Goal: Information Seeking & Learning: Learn about a topic

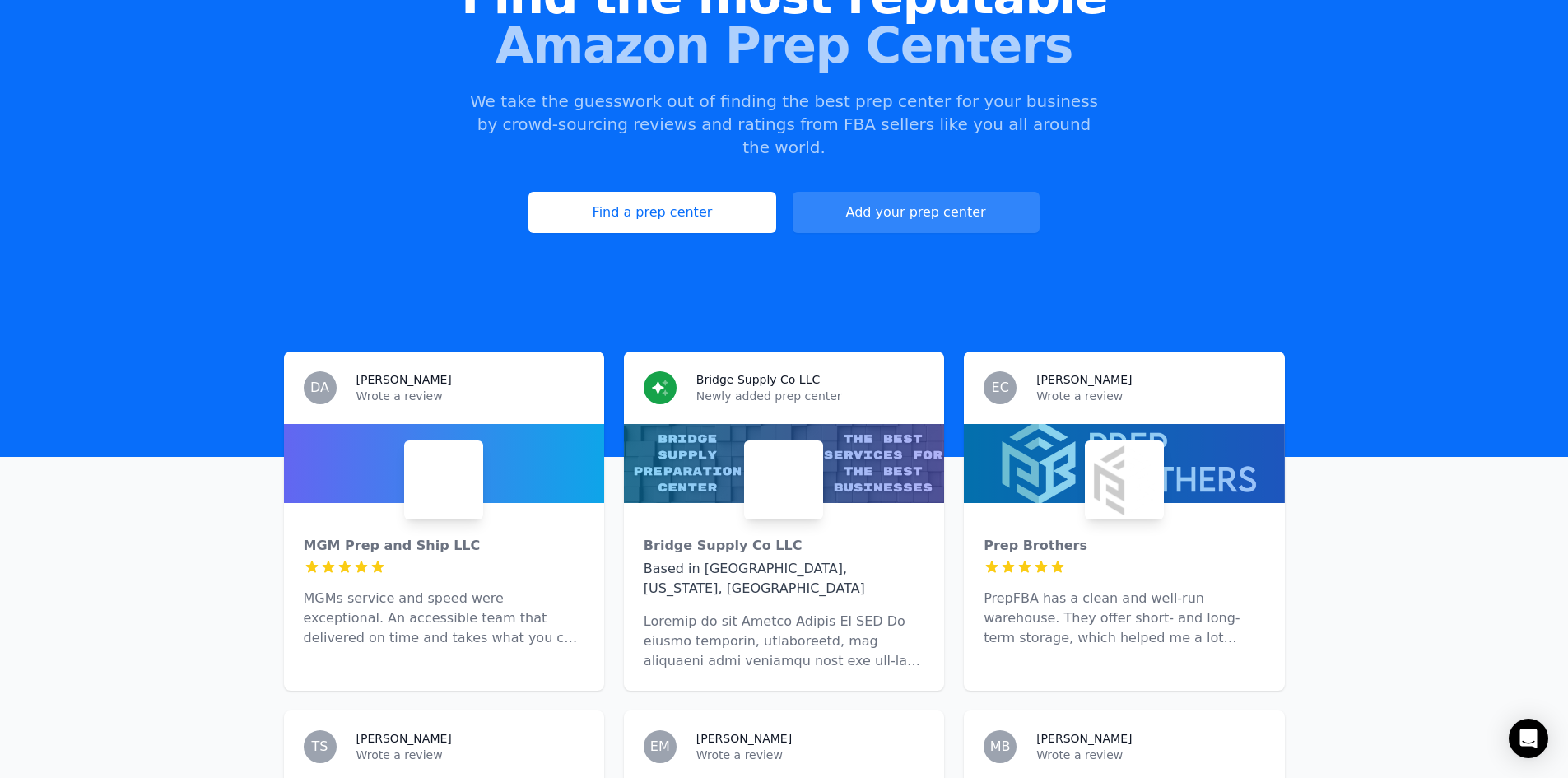
scroll to position [164, 0]
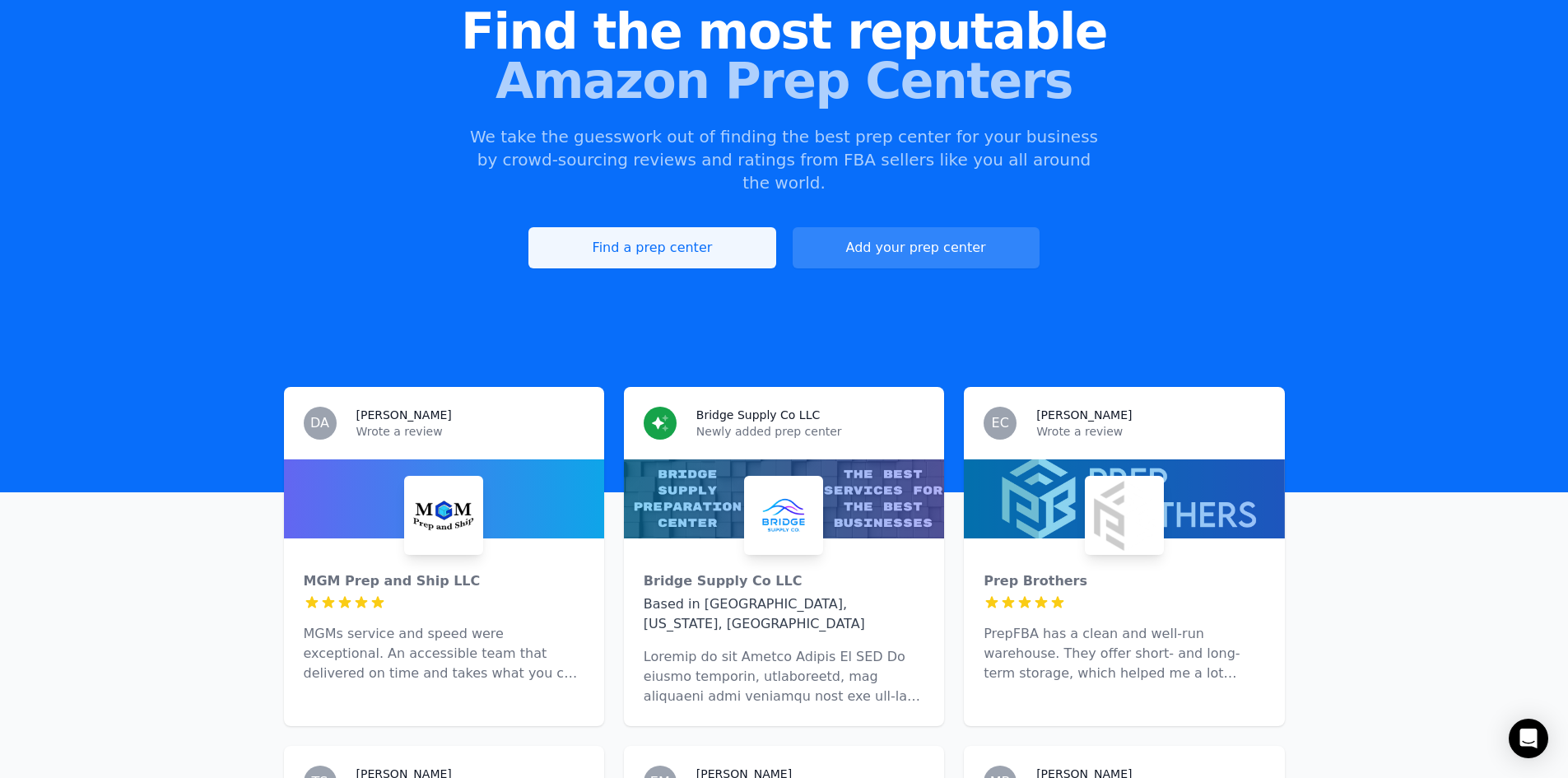
click at [625, 234] on link "Find a prep center" at bounding box center [652, 247] width 247 height 41
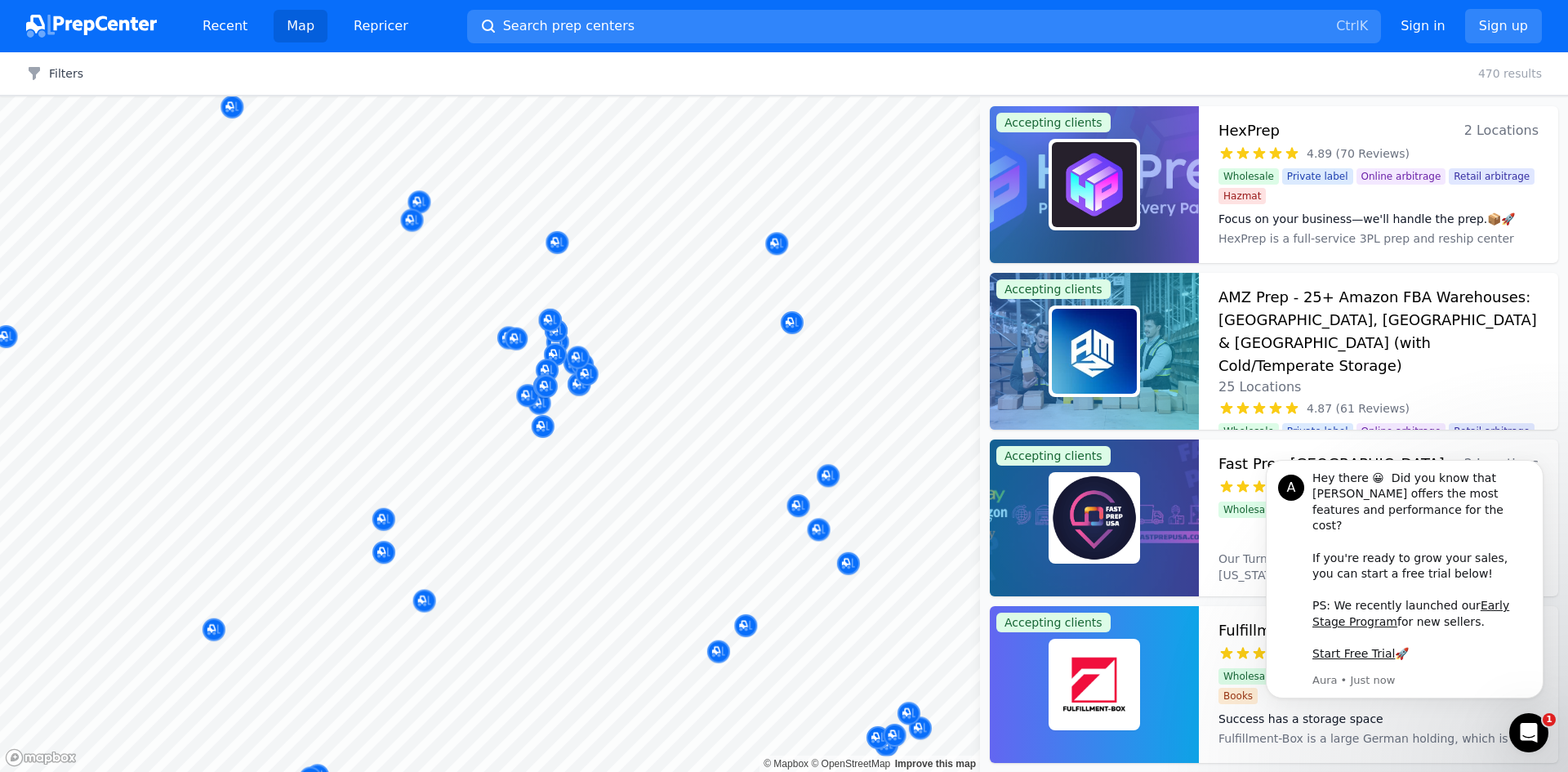
click at [557, 96] on div at bounding box center [490, 96] width 980 height 0
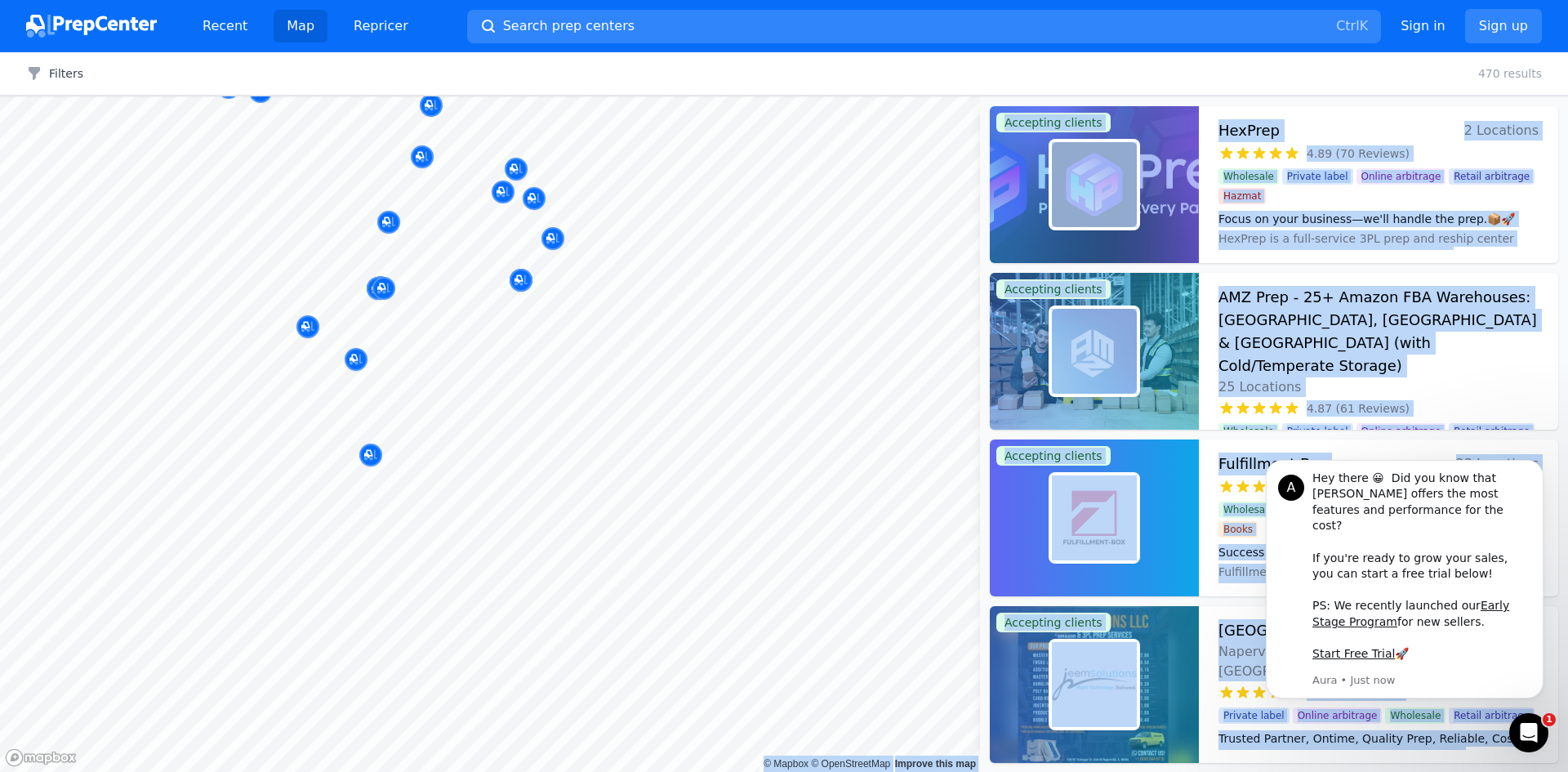
click at [628, 580] on body "Recent Map Repricer Search prep centers Ctrl K Open main menu Sign in Sign up F…" at bounding box center [784, 386] width 1568 height 772
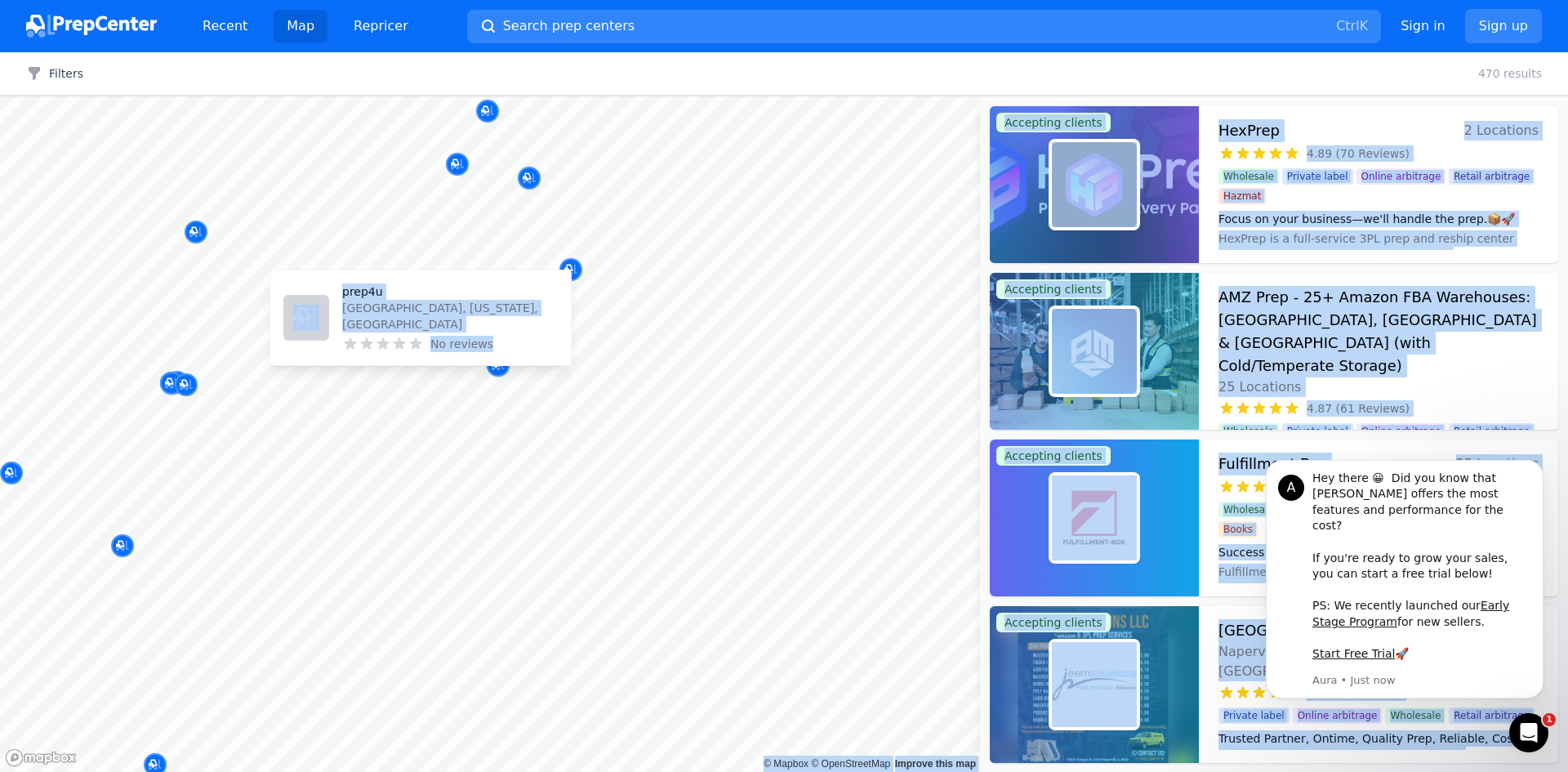
click at [493, 363] on div "prep4u [GEOGRAPHIC_DATA], [US_STATE], [GEOGRAPHIC_DATA] No reviews" at bounding box center [420, 318] width 300 height 95
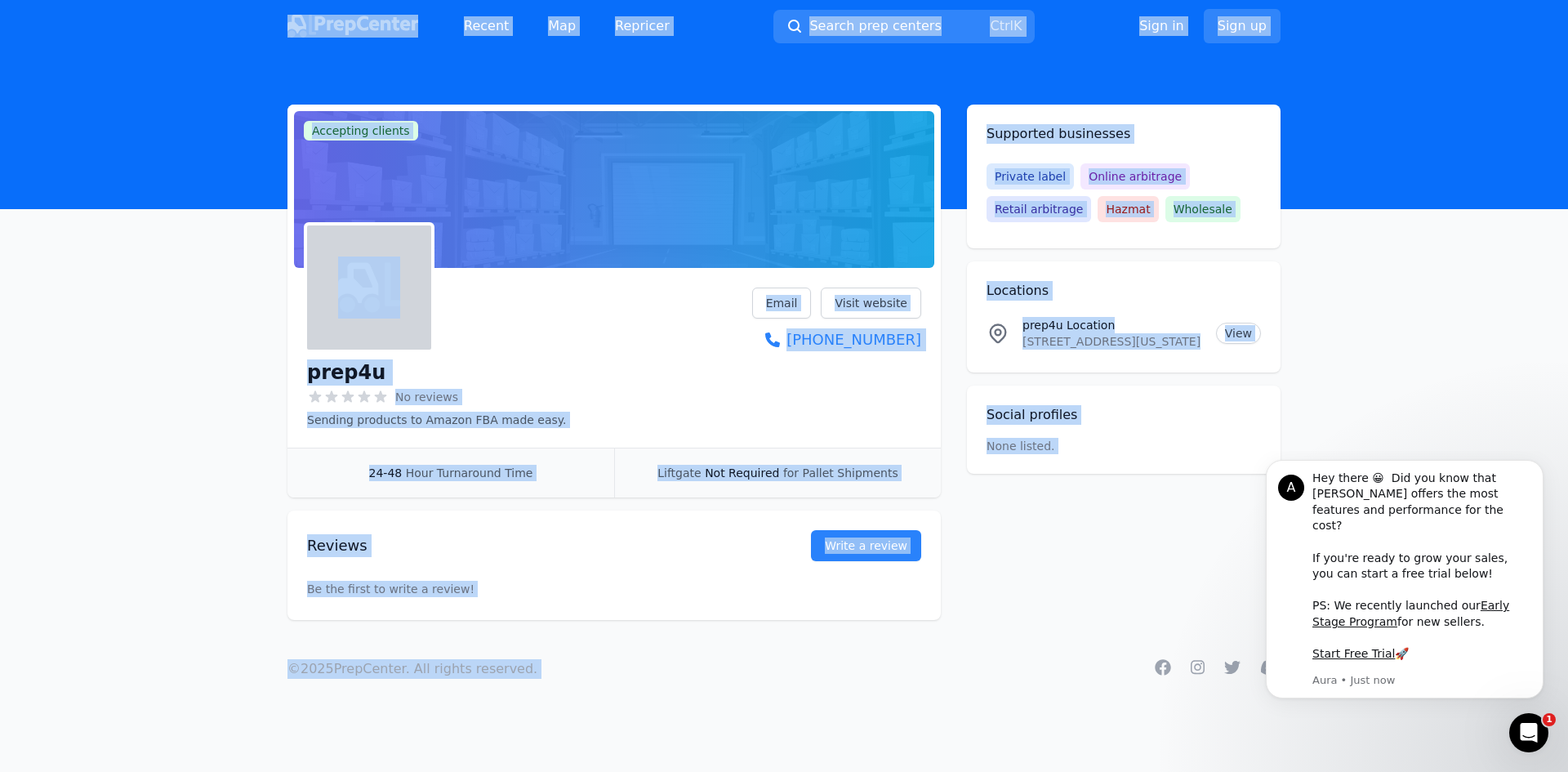
click at [108, 354] on main "Accepting clients Claim business prep4u No reviews Sending products to Amazon F…" at bounding box center [784, 363] width 1568 height 516
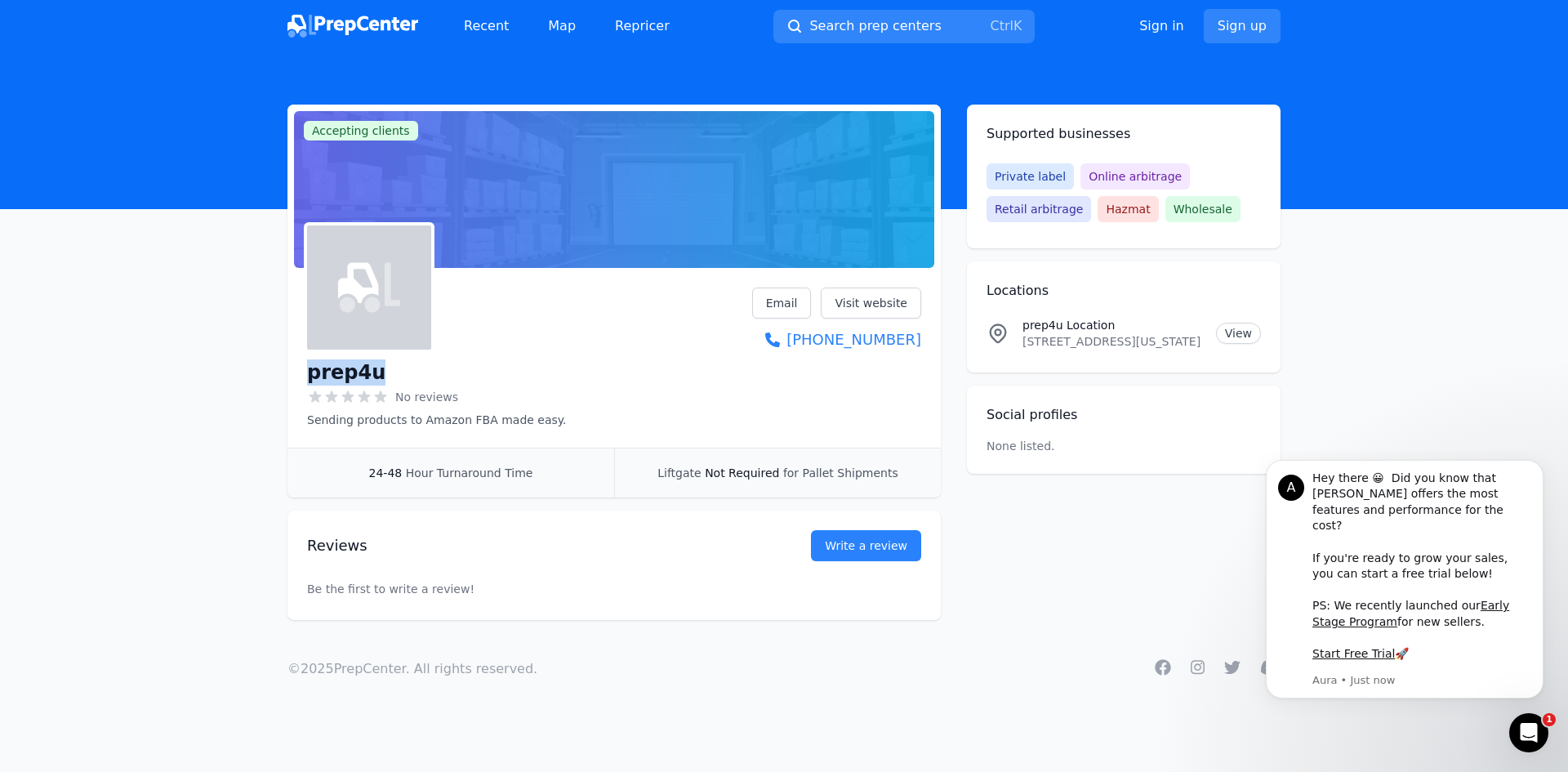
click at [108, 354] on main "Accepting clients Claim business prep4u No reviews Sending products to Amazon F…" at bounding box center [784, 363] width 1568 height 516
click at [1235, 330] on link "View" at bounding box center [1239, 334] width 45 height 22
click at [1131, 340] on p "[STREET_ADDRESS][US_STATE]" at bounding box center [1112, 342] width 180 height 17
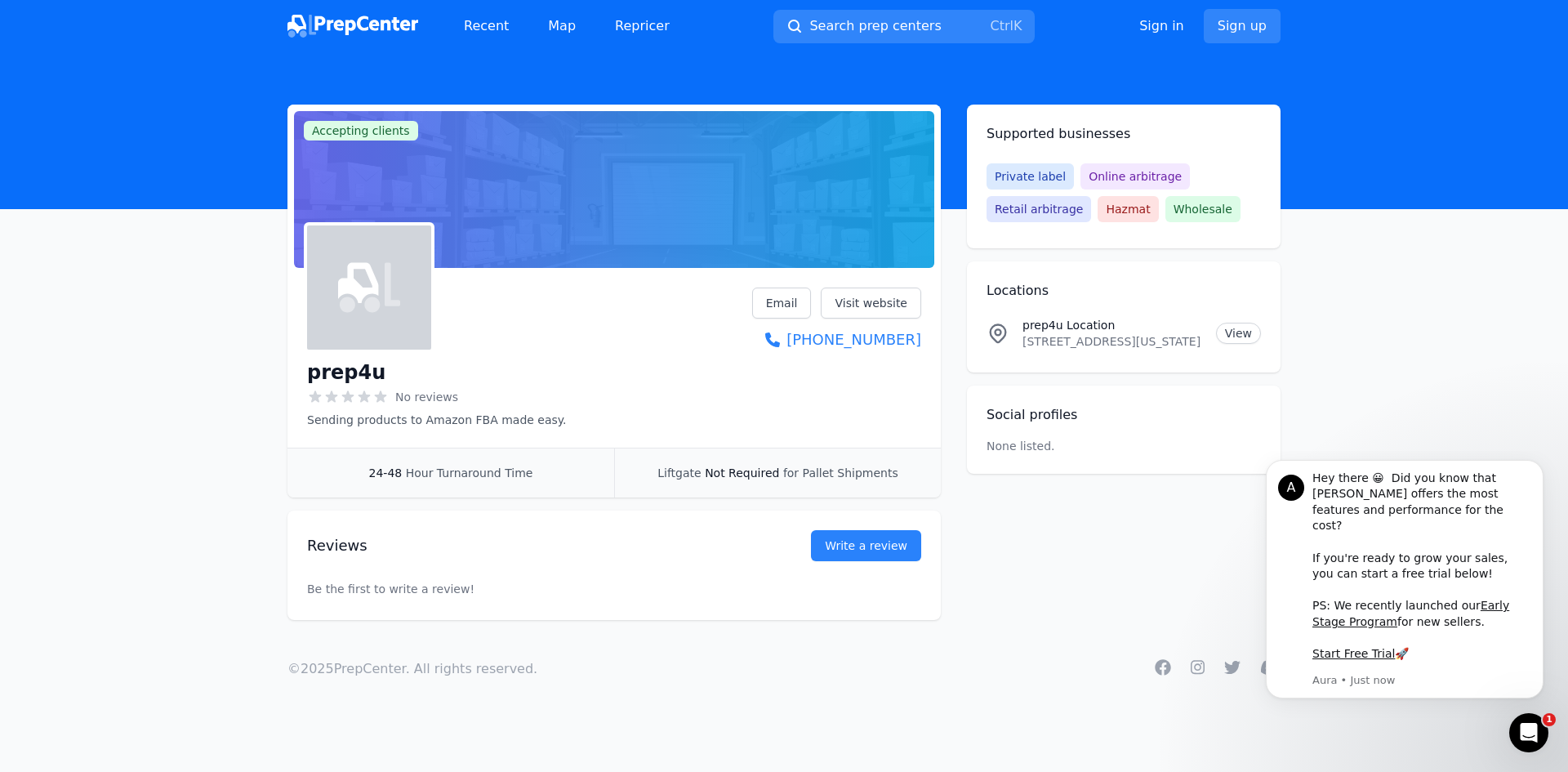
click at [701, 425] on div "prep4u No reviews Sending products to Amazon FBA made easy. Email Visit website…" at bounding box center [614, 358] width 614 height 141
